Goal: Find contact information: Find contact information

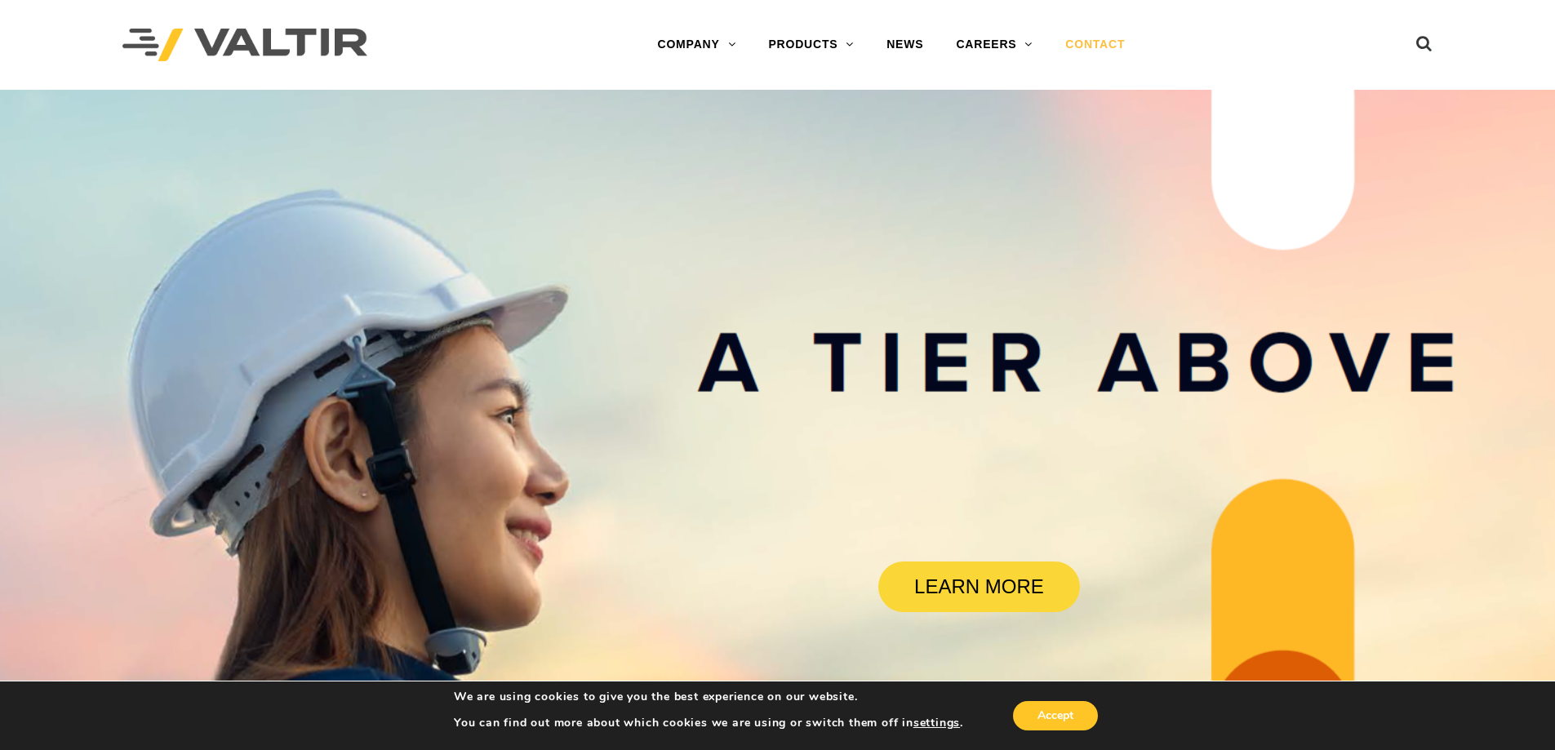
click at [1106, 33] on link "CONTACT" at bounding box center [1095, 45] width 92 height 33
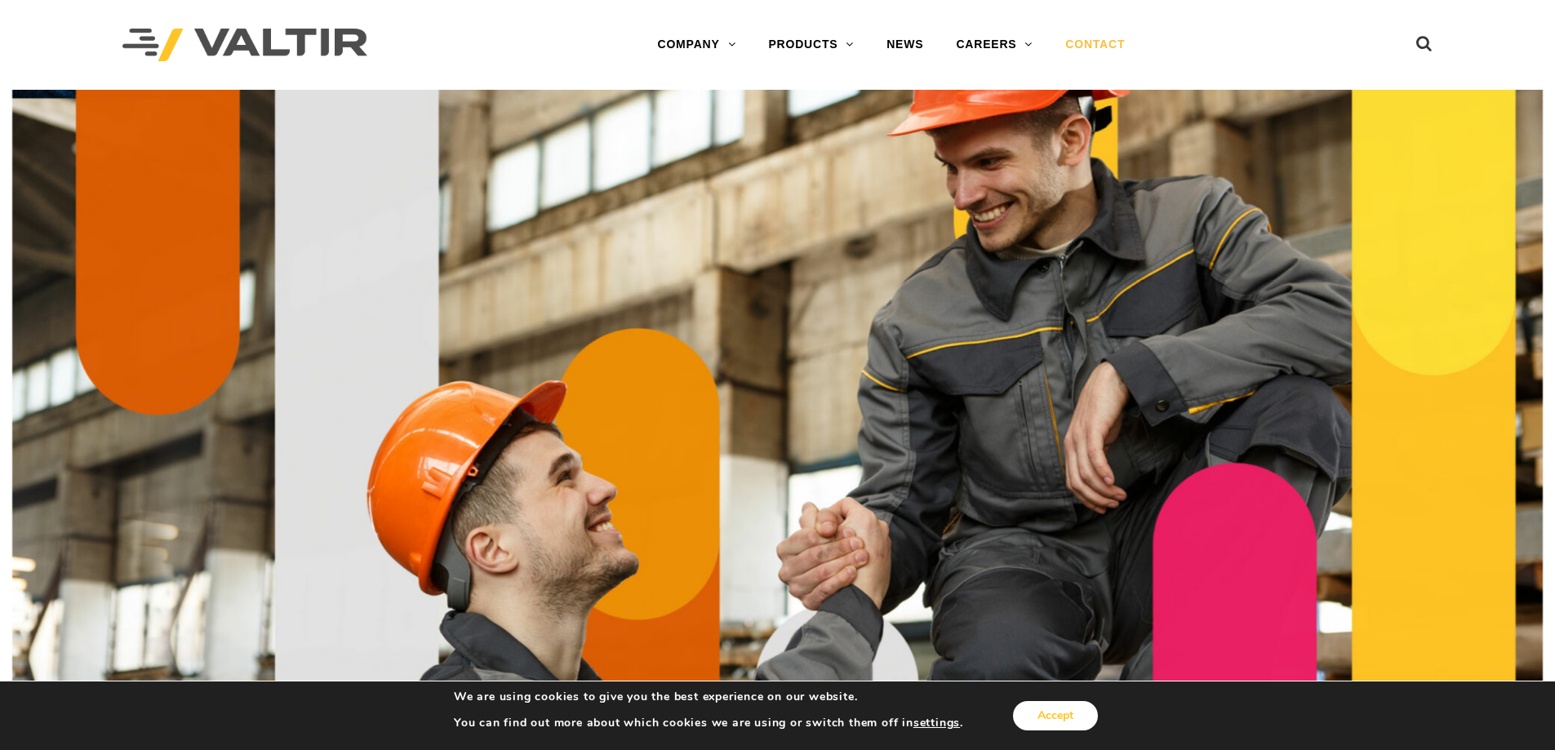
click at [1076, 714] on button "Accept" at bounding box center [1055, 715] width 85 height 29
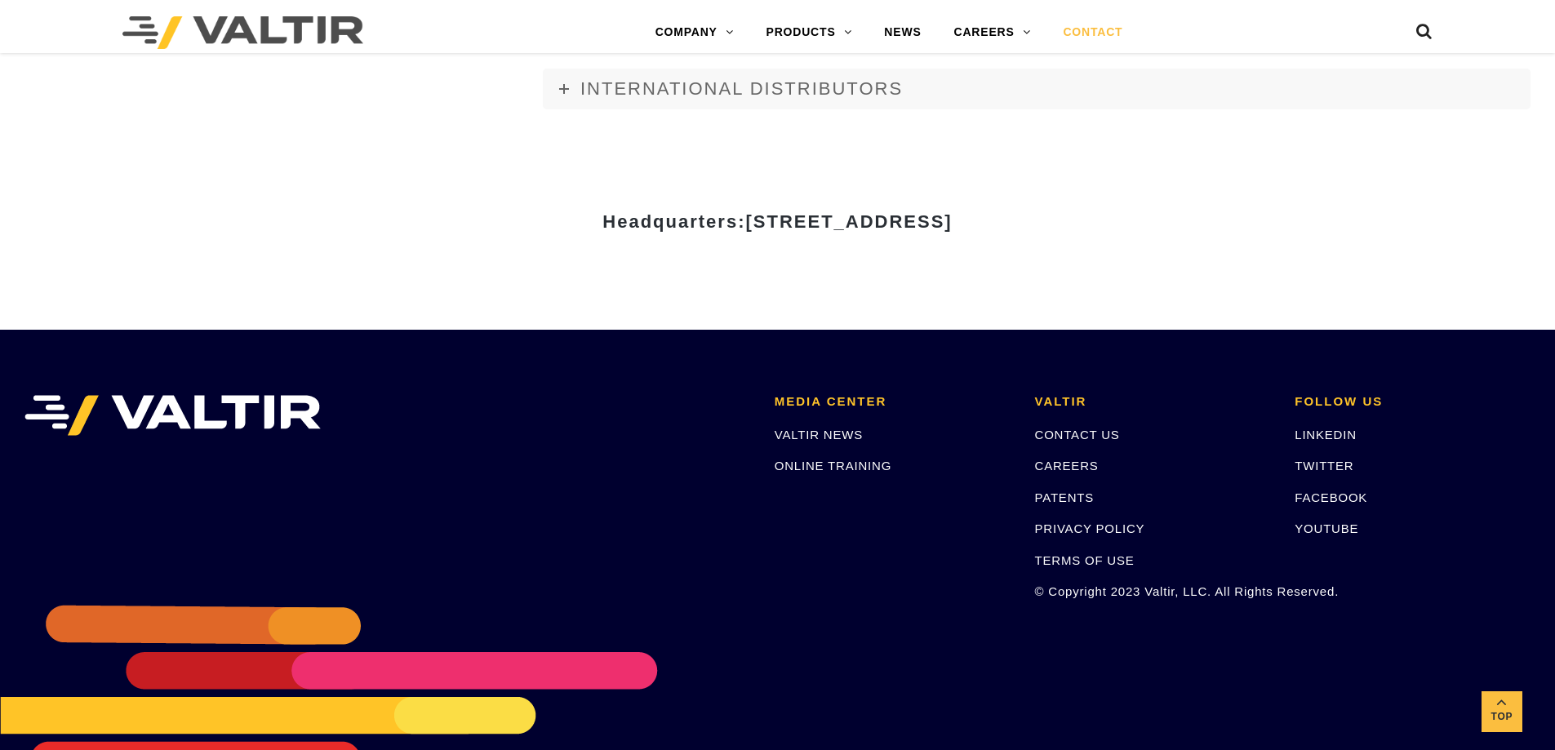
scroll to position [2105, 0]
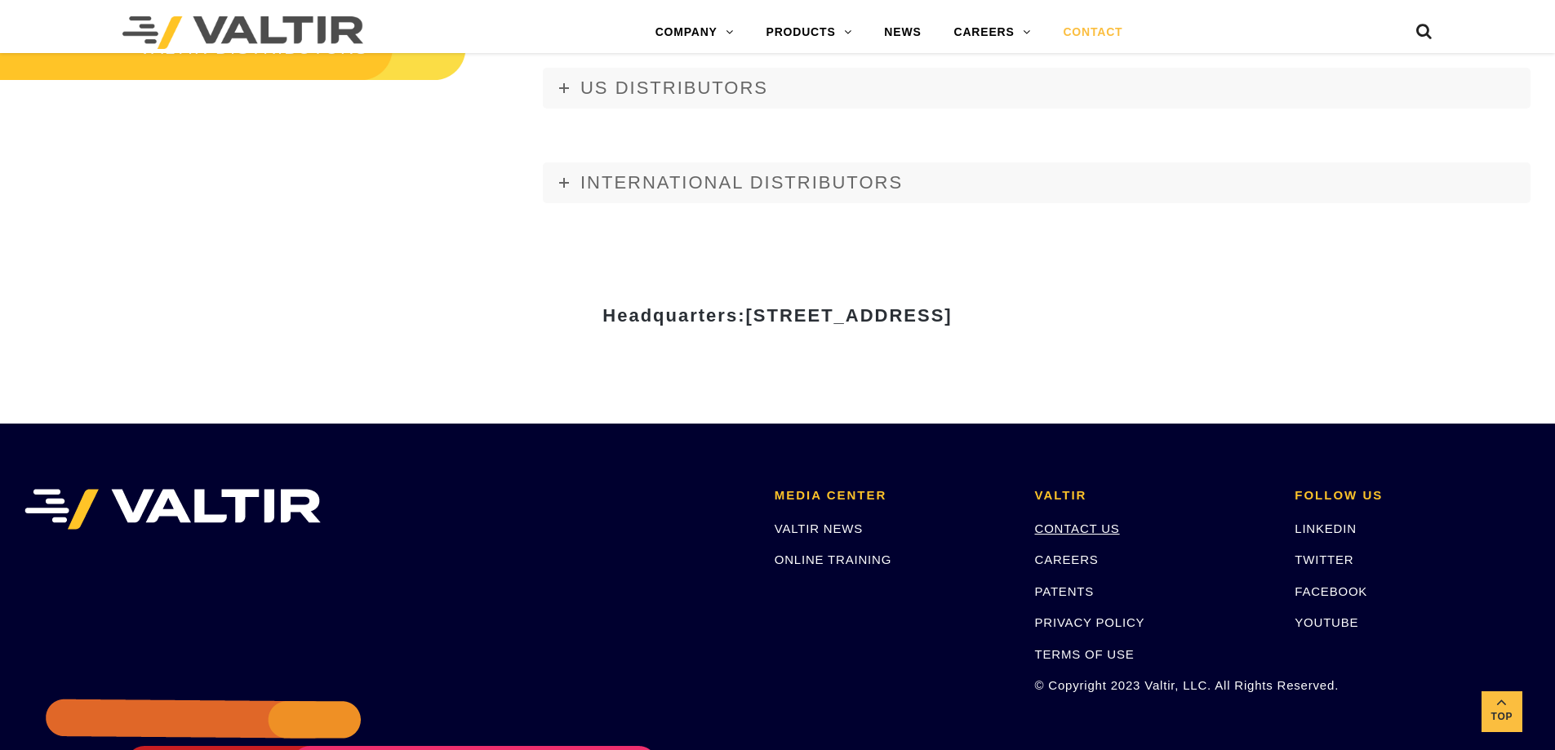
click at [1088, 532] on link "CONTACT US" at bounding box center [1077, 529] width 85 height 14
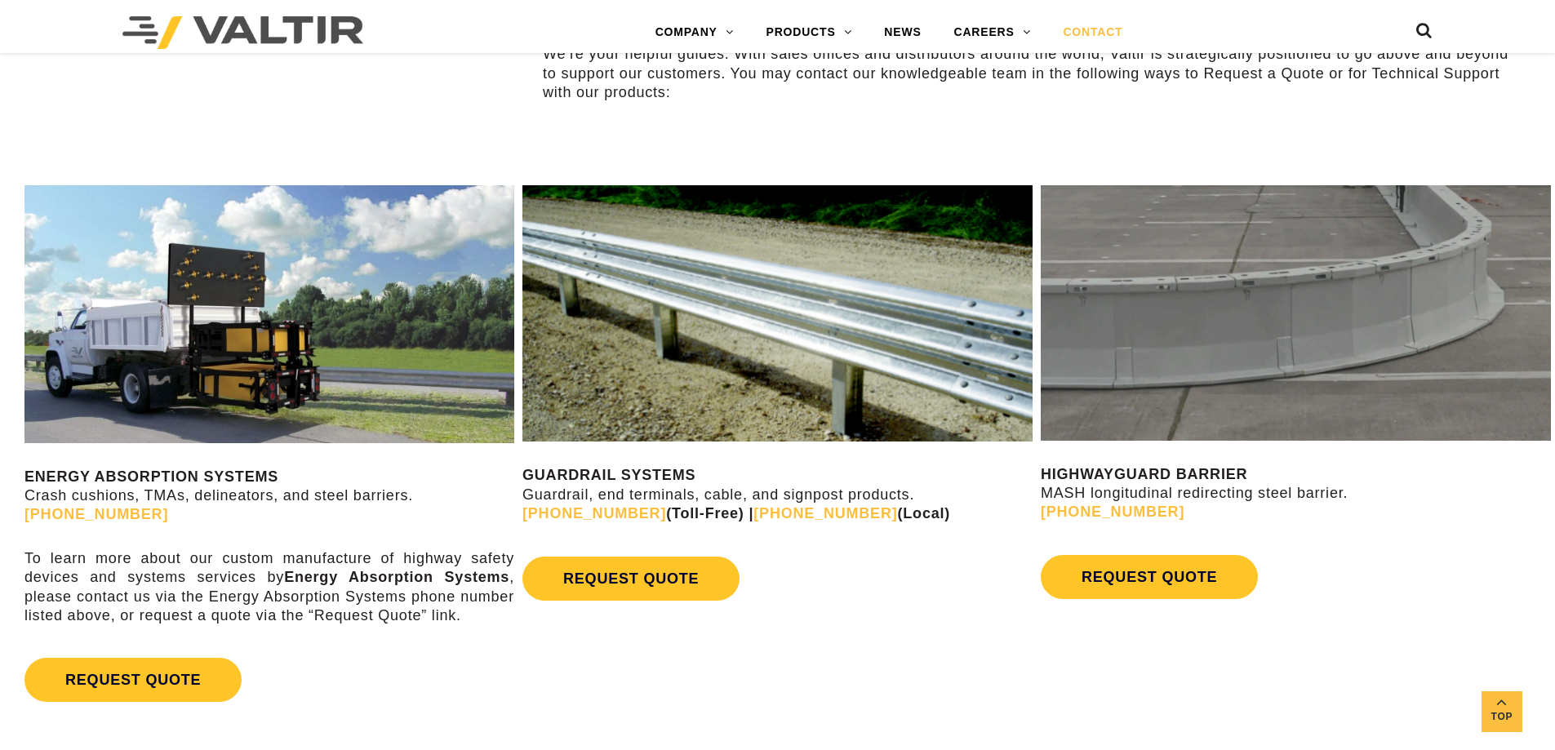
scroll to position [898, 0]
